Goal: Check status: Check status

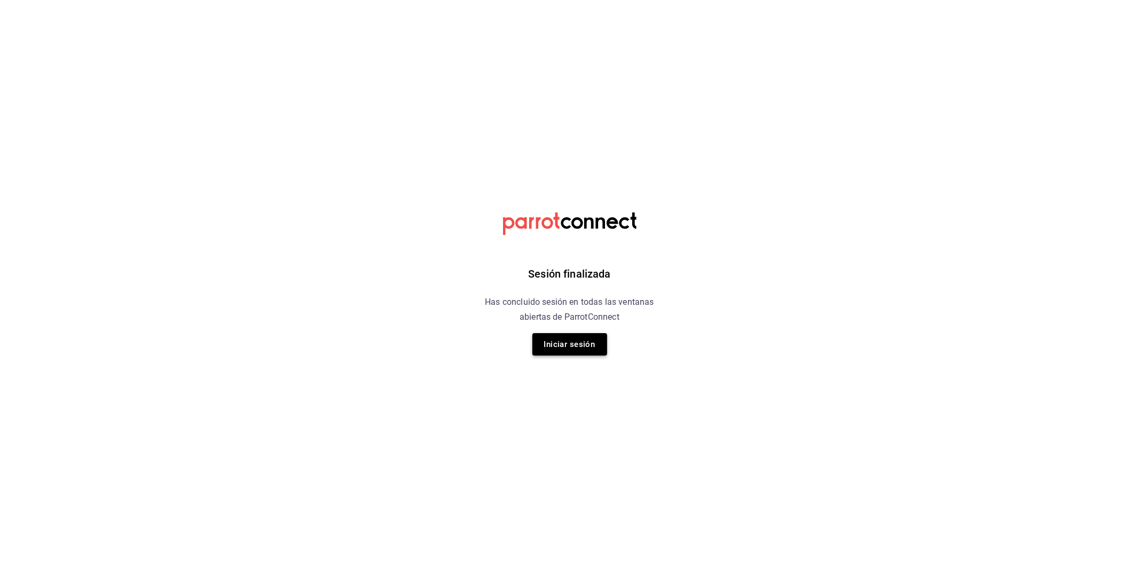
click at [567, 350] on button "Iniciar sesión" at bounding box center [570, 344] width 75 height 22
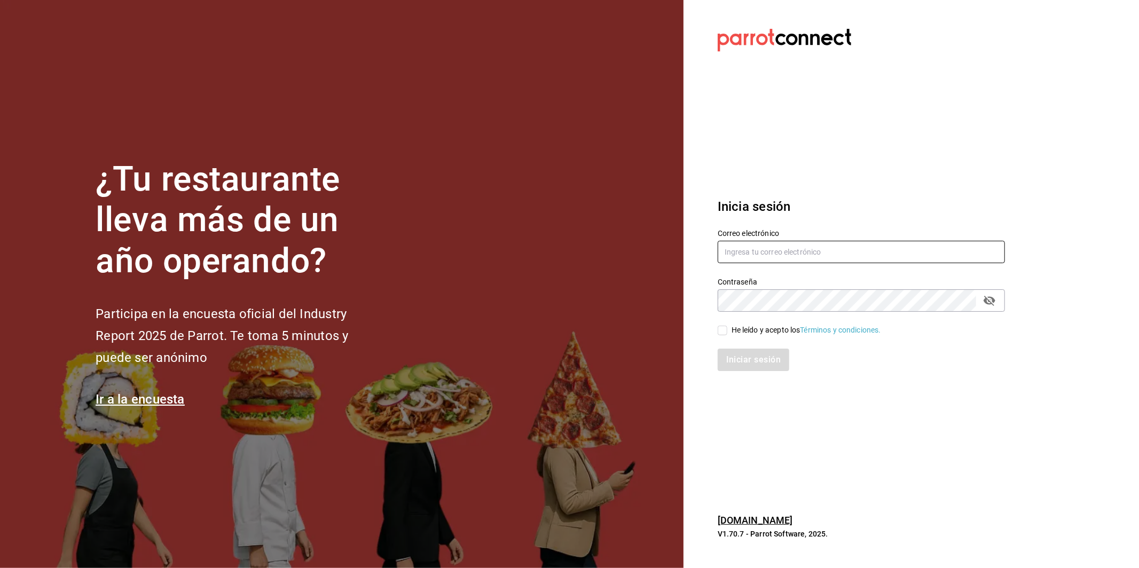
type input "simple.coffee.food@gmail.com"
click at [725, 326] on input "He leído y acepto los Términos y condiciones." at bounding box center [723, 331] width 10 height 10
checkbox input "true"
click at [738, 358] on button "Iniciar sesión" at bounding box center [754, 360] width 73 height 22
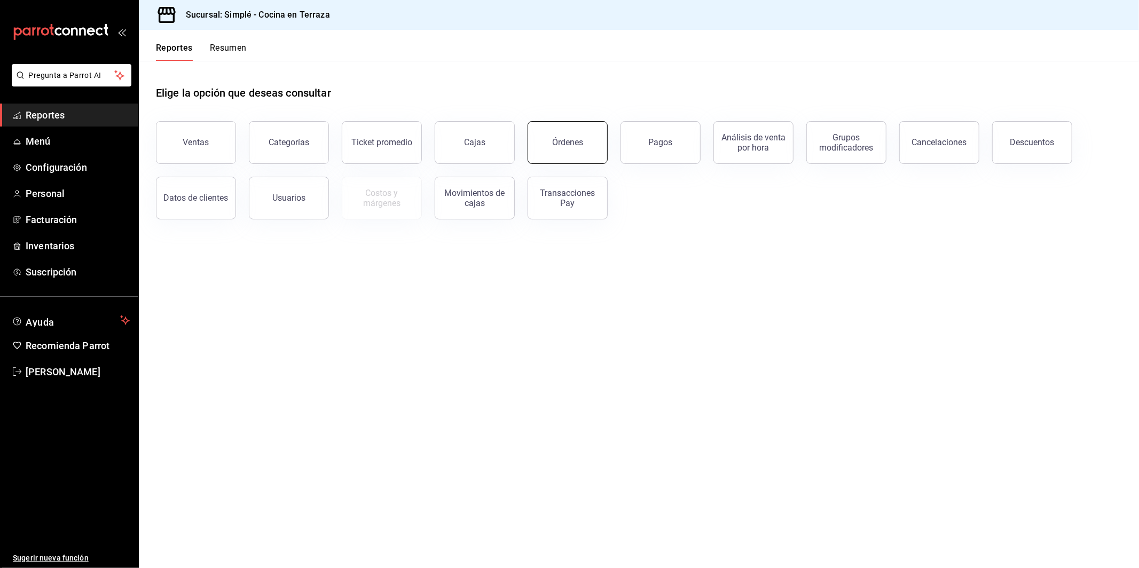
click at [583, 141] on button "Órdenes" at bounding box center [568, 142] width 80 height 43
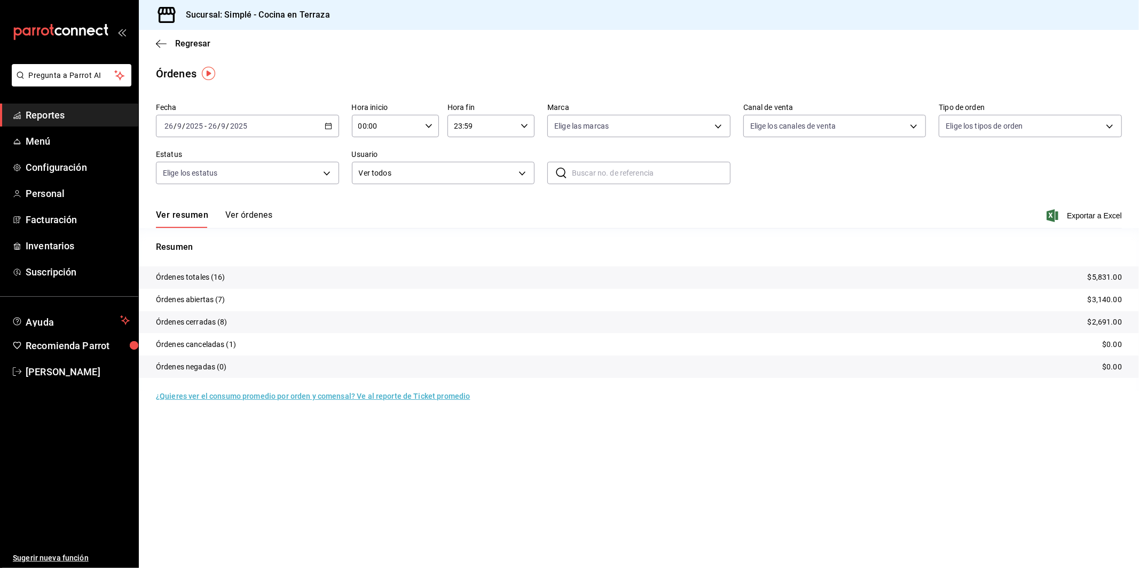
click at [676, 475] on main "Regresar Órdenes Fecha [DATE] [DATE] - [DATE] [DATE] Hora inicio 00:00 Hora ini…" at bounding box center [639, 299] width 1000 height 538
click at [843, 130] on body "Pregunta a Parrot AI Reportes Menú Configuración Personal Facturación Inventari…" at bounding box center [569, 284] width 1139 height 568
click at [776, 265] on li "DiDi Food" at bounding box center [835, 275] width 182 height 24
type input "DIDI_FOOD"
checkbox input "true"
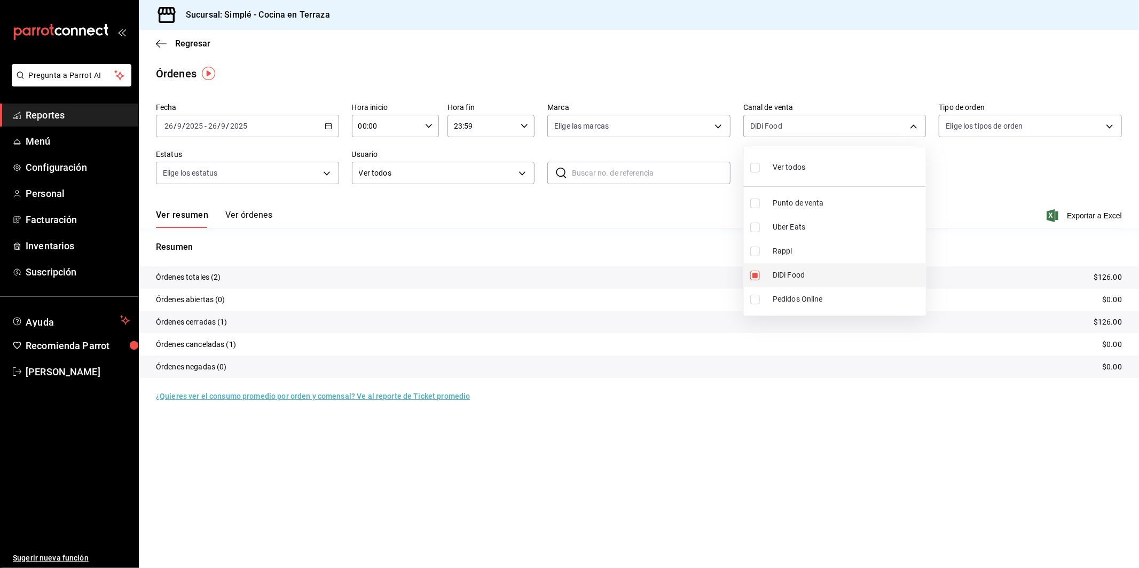
click at [775, 272] on span "DiDi Food" at bounding box center [847, 275] width 149 height 11
checkbox input "false"
click at [796, 232] on span "Uber Eats" at bounding box center [847, 227] width 149 height 11
type input "UBER_EATS"
checkbox input "true"
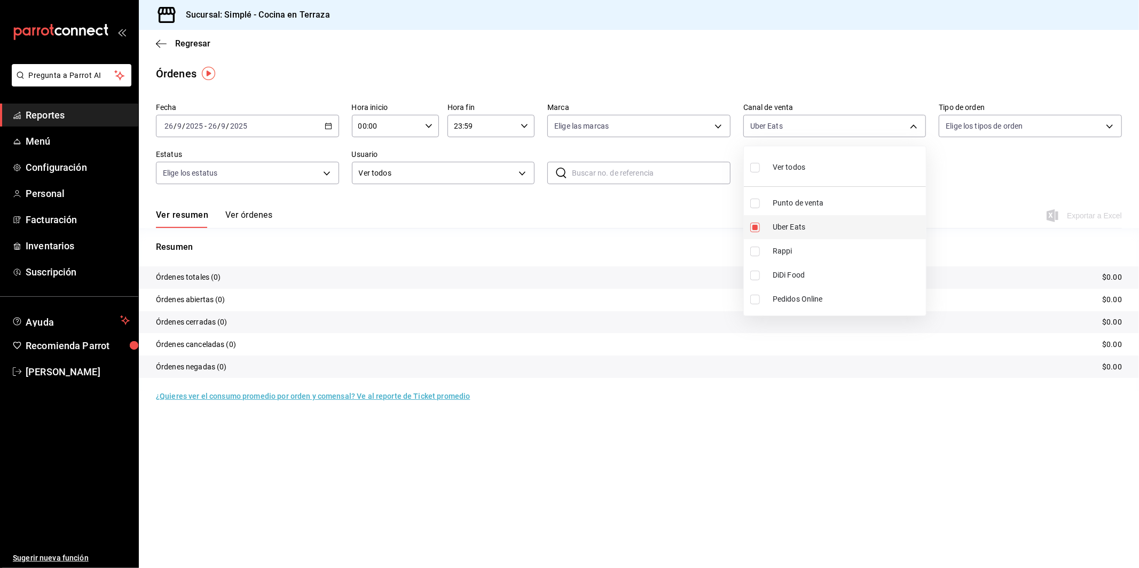
click at [796, 232] on span "Uber Eats" at bounding box center [847, 227] width 149 height 11
checkbox input "false"
click at [803, 208] on span "Punto de venta" at bounding box center [847, 203] width 149 height 11
type input "PARROT"
checkbox input "true"
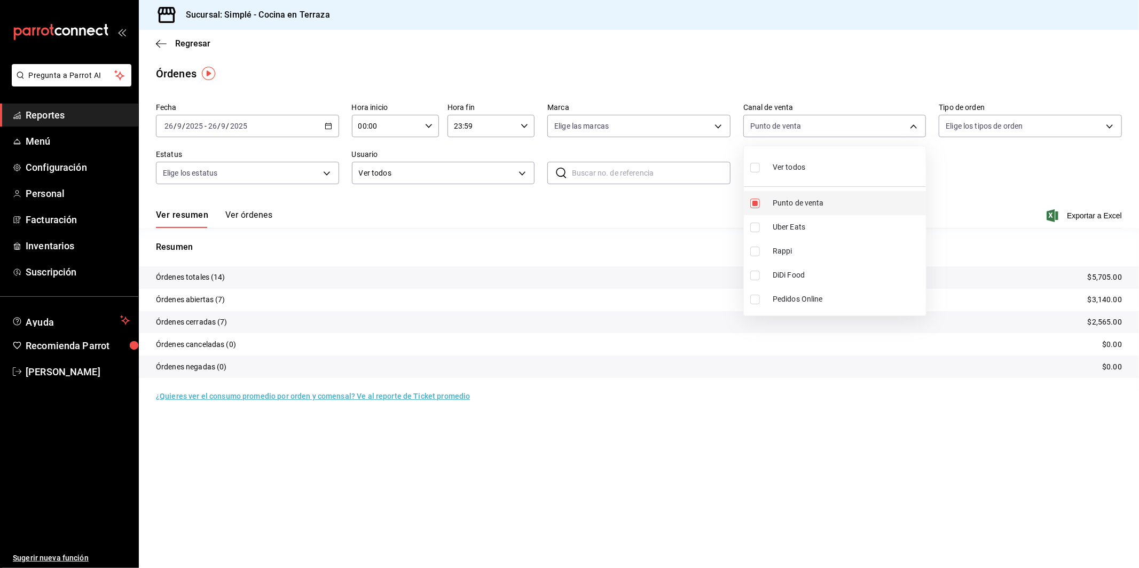
click at [803, 208] on span "Punto de venta" at bounding box center [847, 203] width 149 height 11
checkbox input "false"
click at [952, 166] on div at bounding box center [569, 284] width 1139 height 568
